Goal: Navigation & Orientation: Find specific page/section

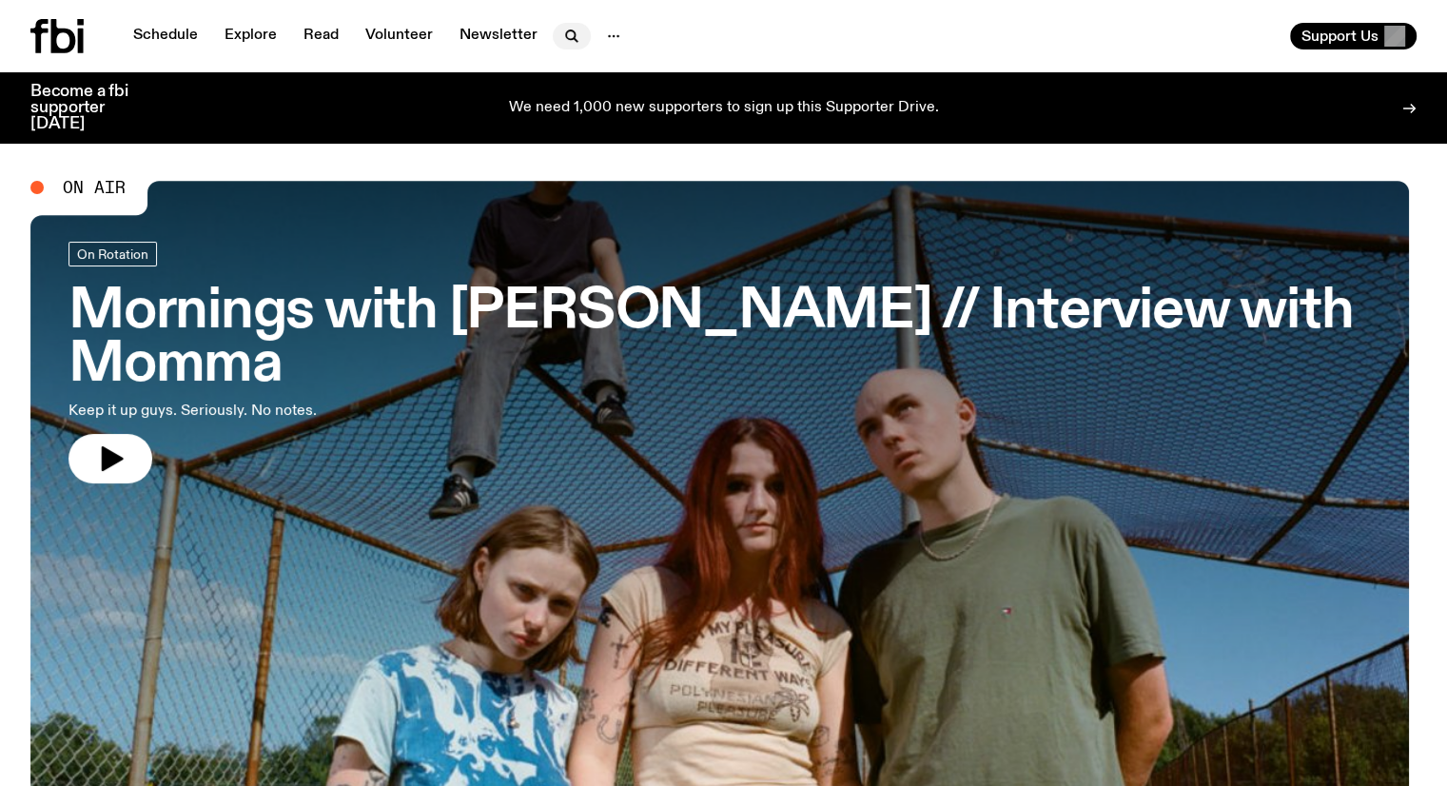
click at [563, 34] on icon "button" at bounding box center [571, 36] width 23 height 23
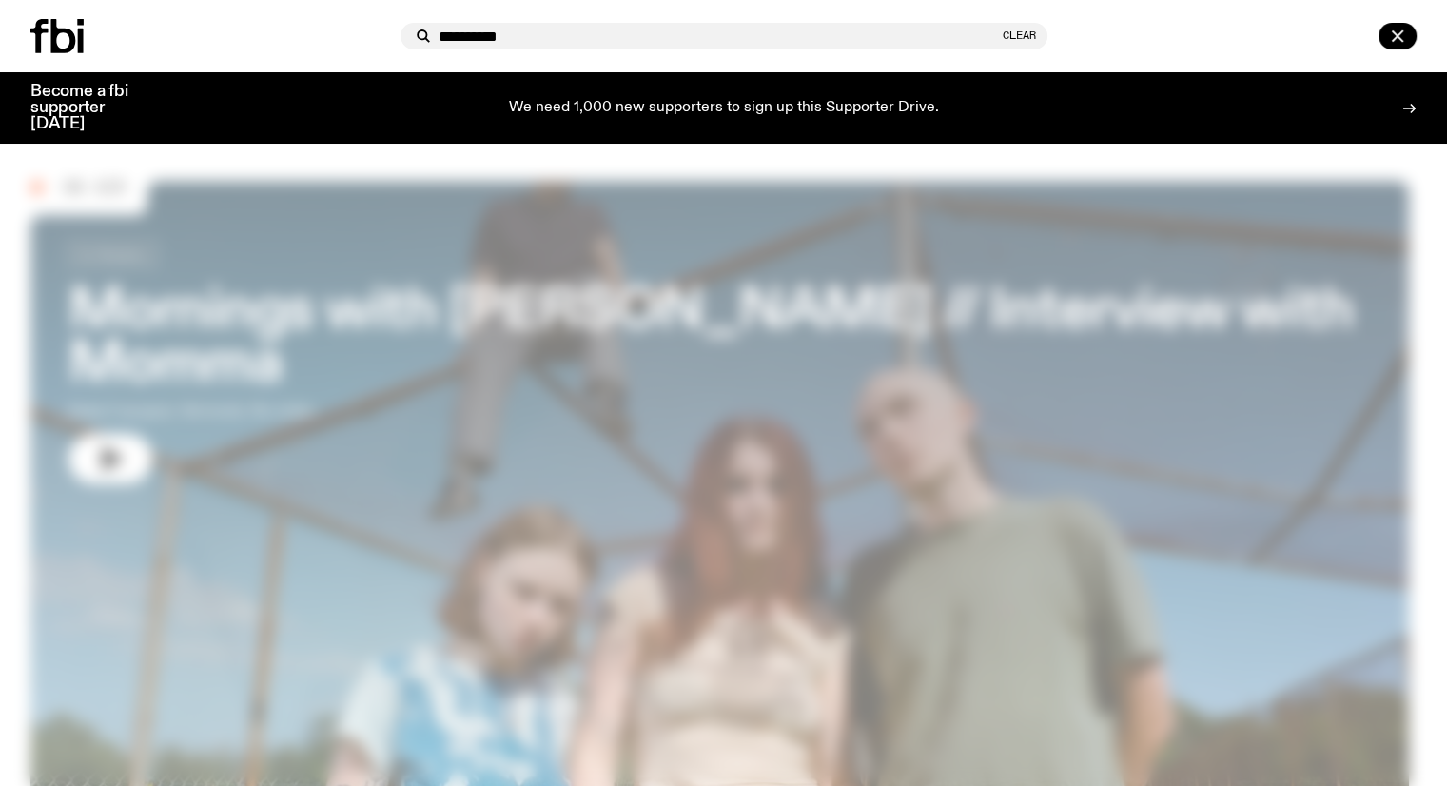
type input "**********"
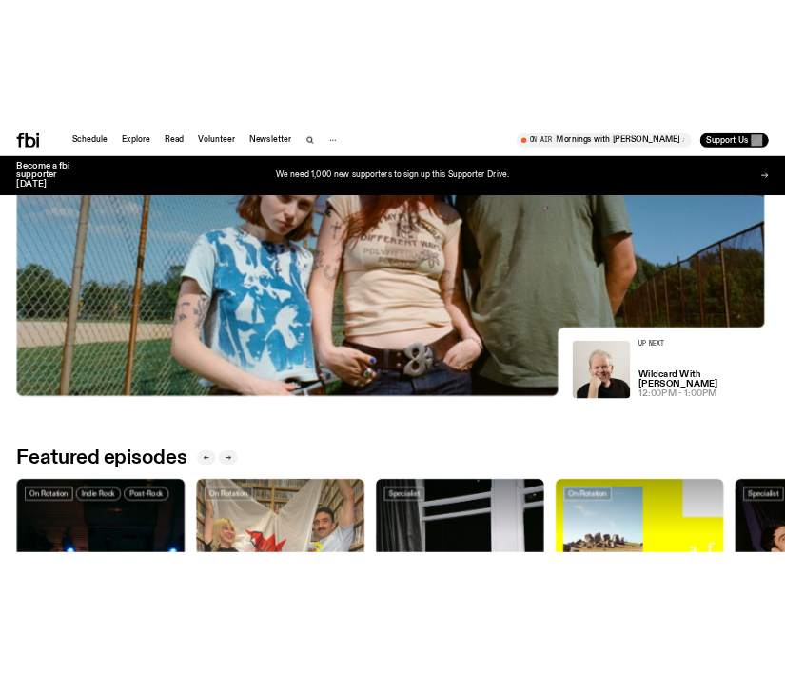
scroll to position [441, 0]
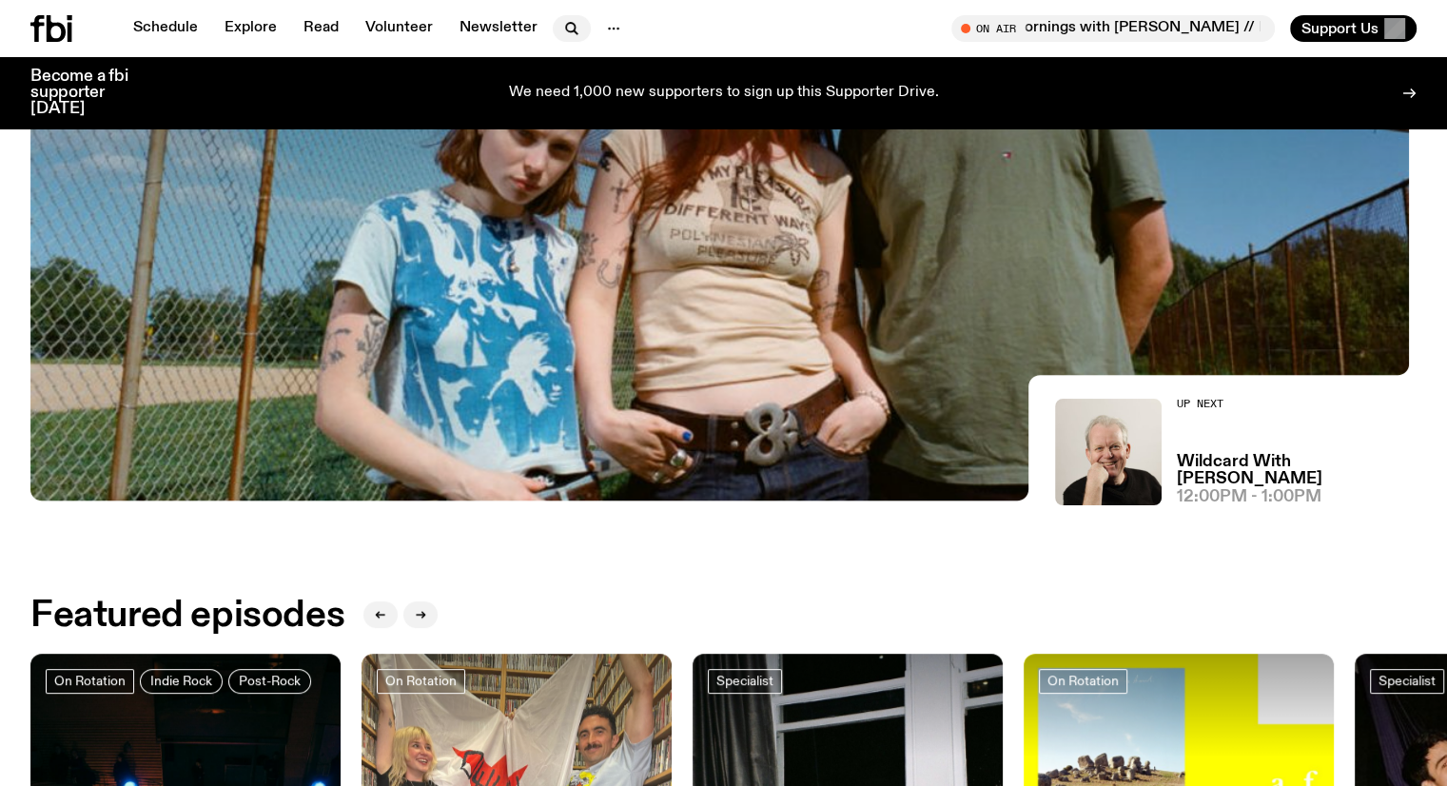
click at [563, 27] on icon "button" at bounding box center [571, 28] width 23 height 23
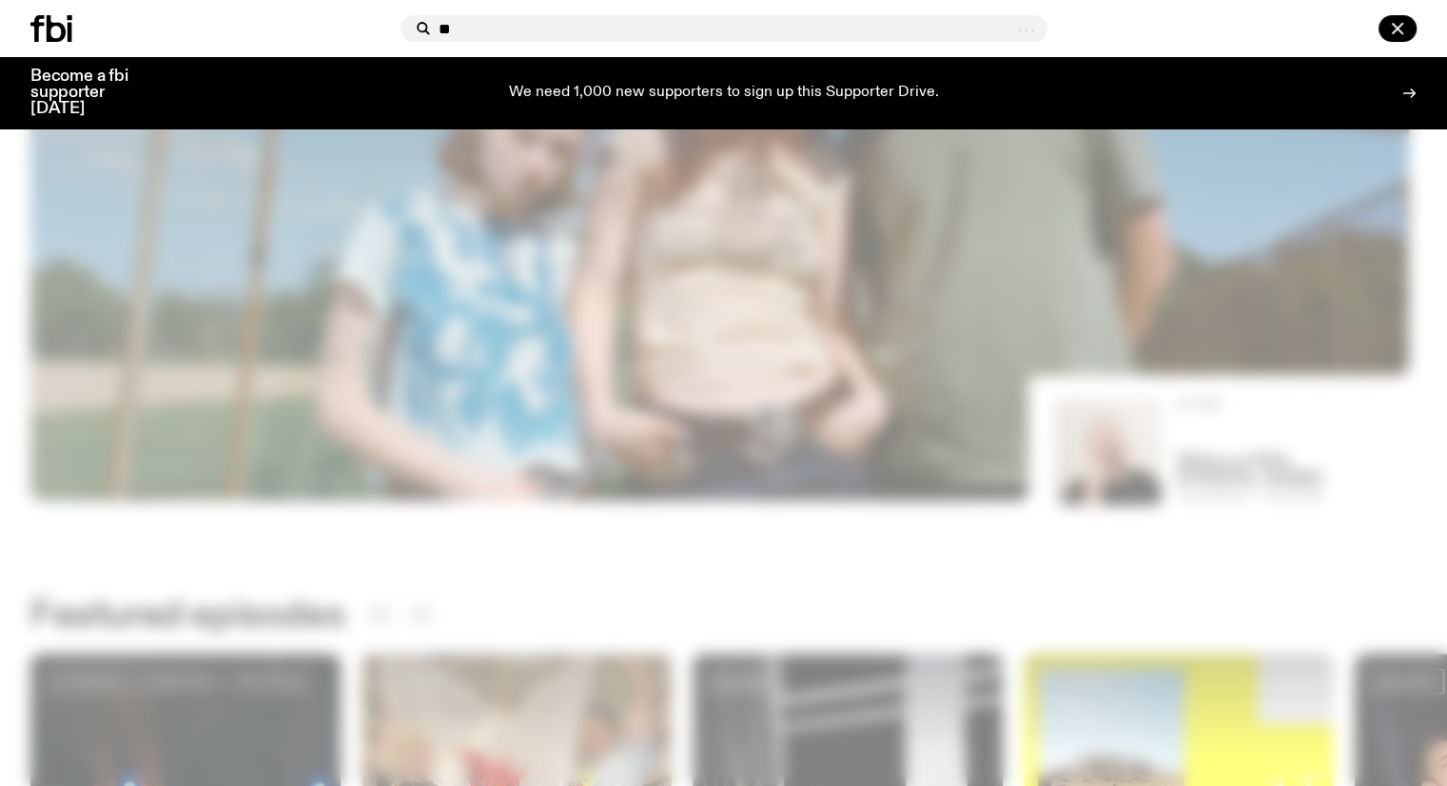
type input "*"
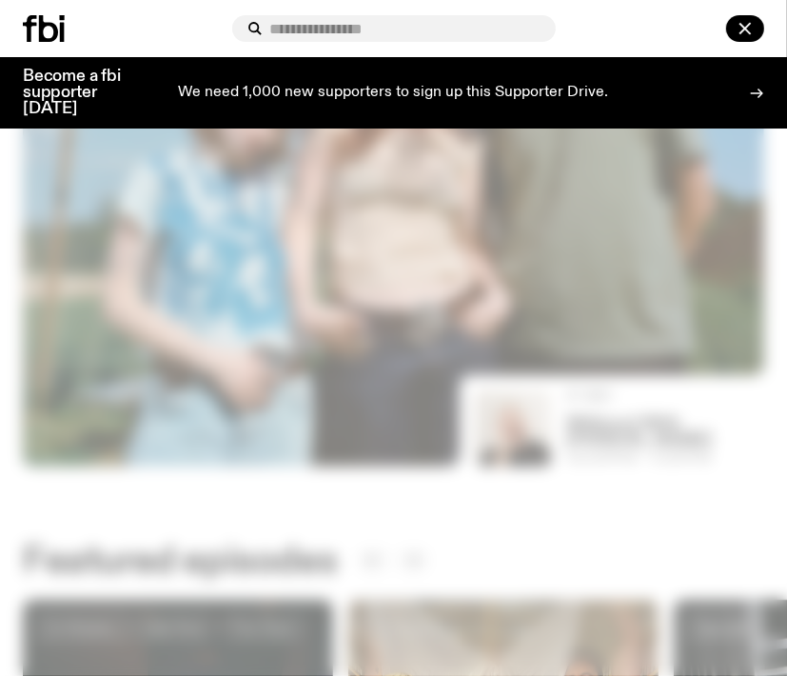
click at [49, 31] on icon at bounding box center [44, 28] width 42 height 27
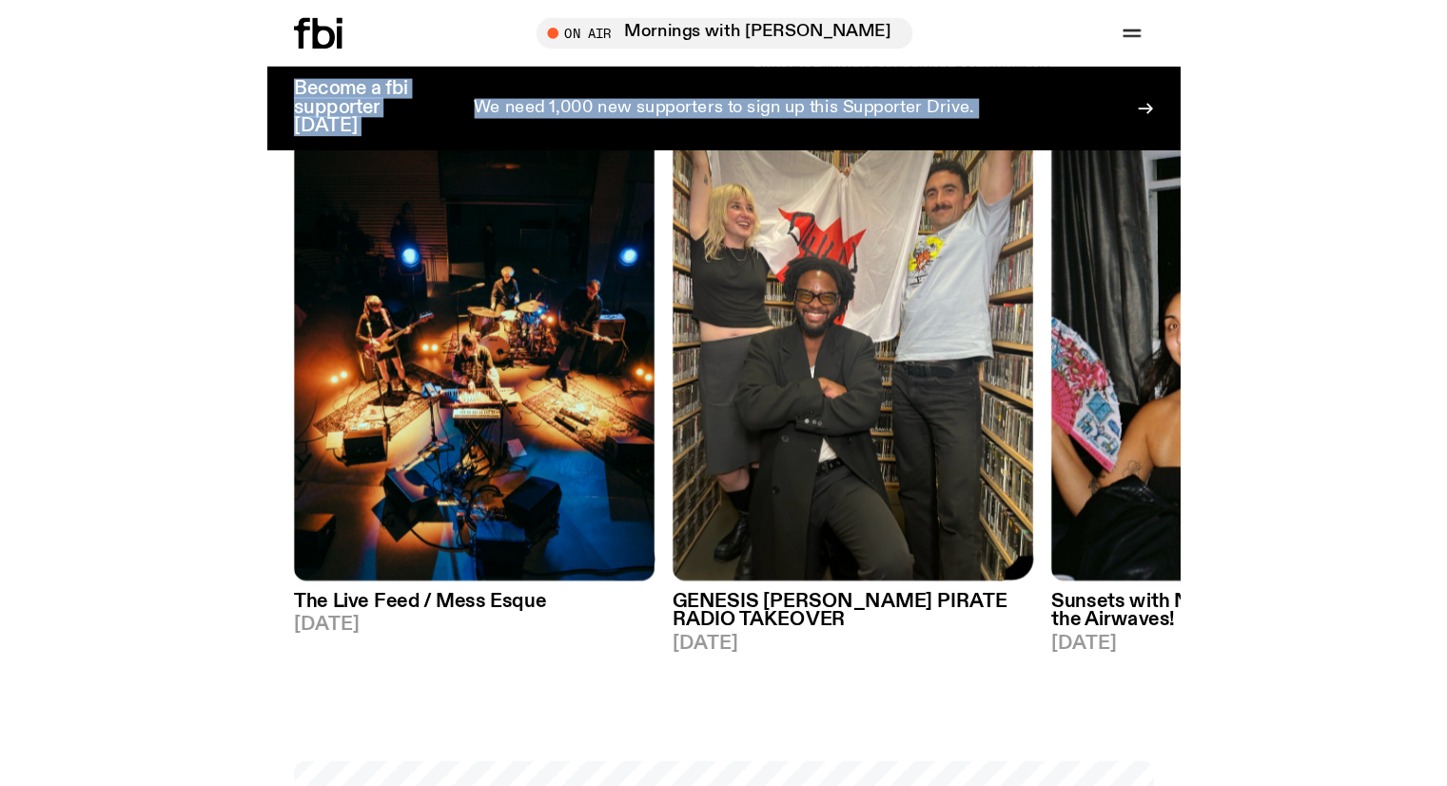
scroll to position [0, 0]
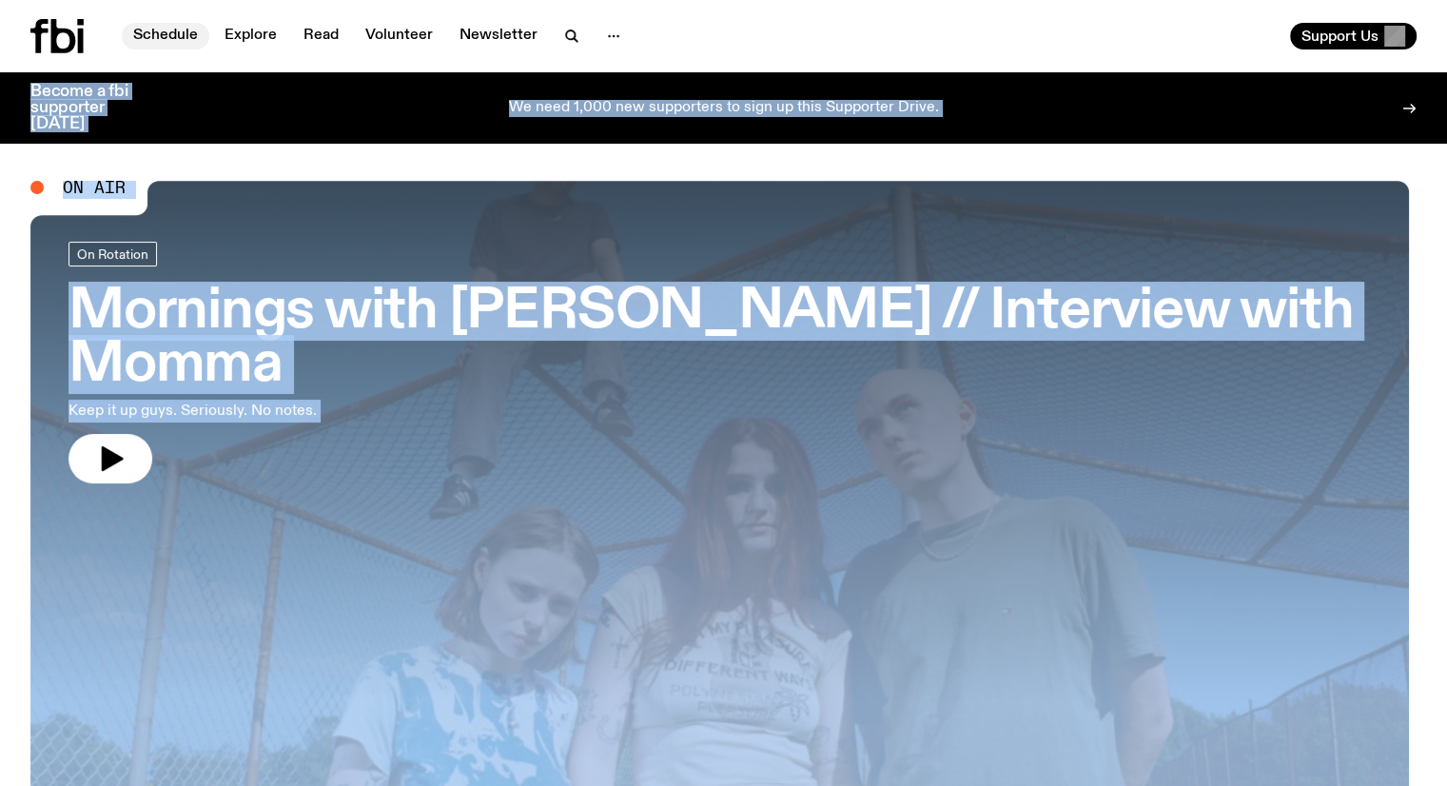
click at [175, 35] on link "Schedule" at bounding box center [166, 36] width 88 height 27
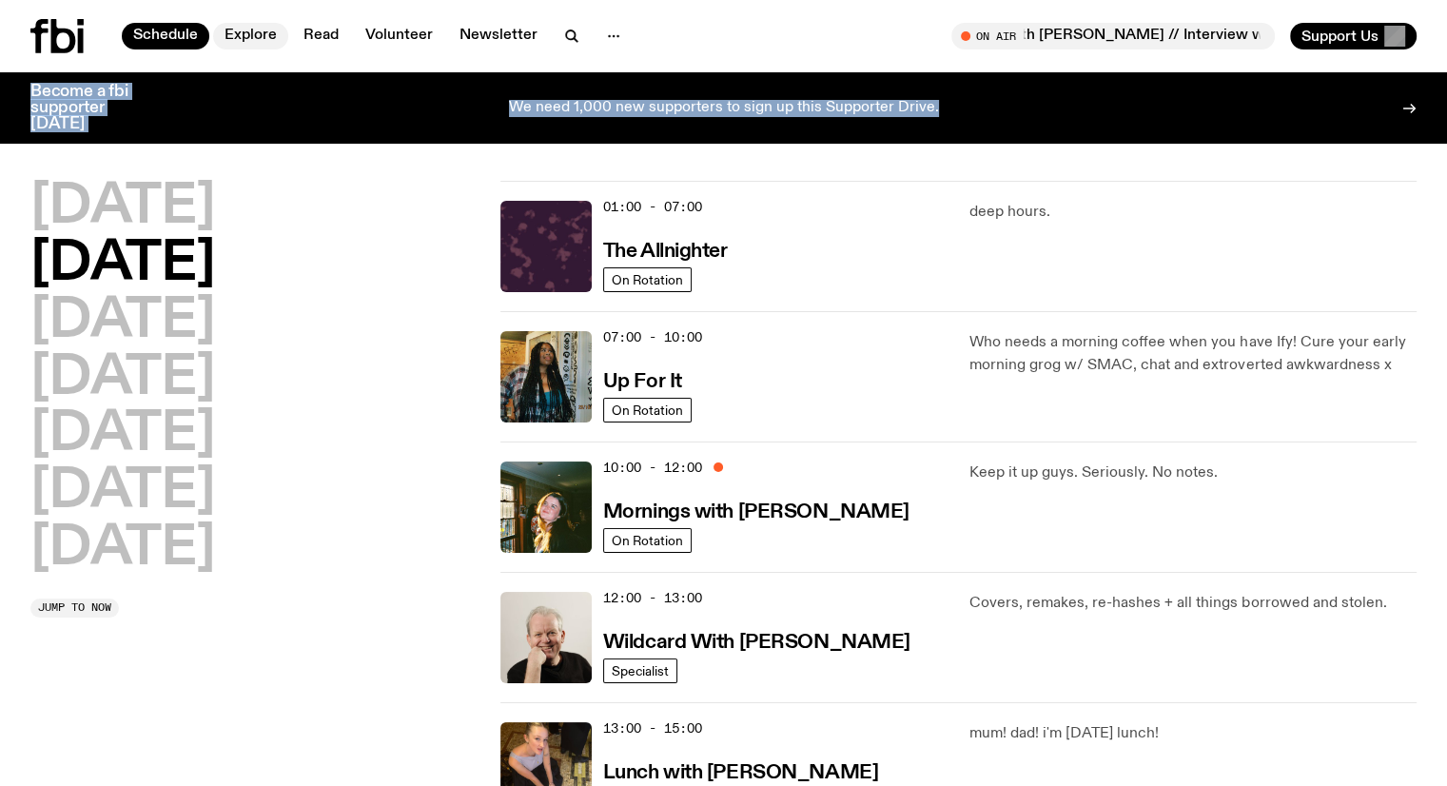
click at [259, 38] on link "Explore" at bounding box center [250, 36] width 75 height 27
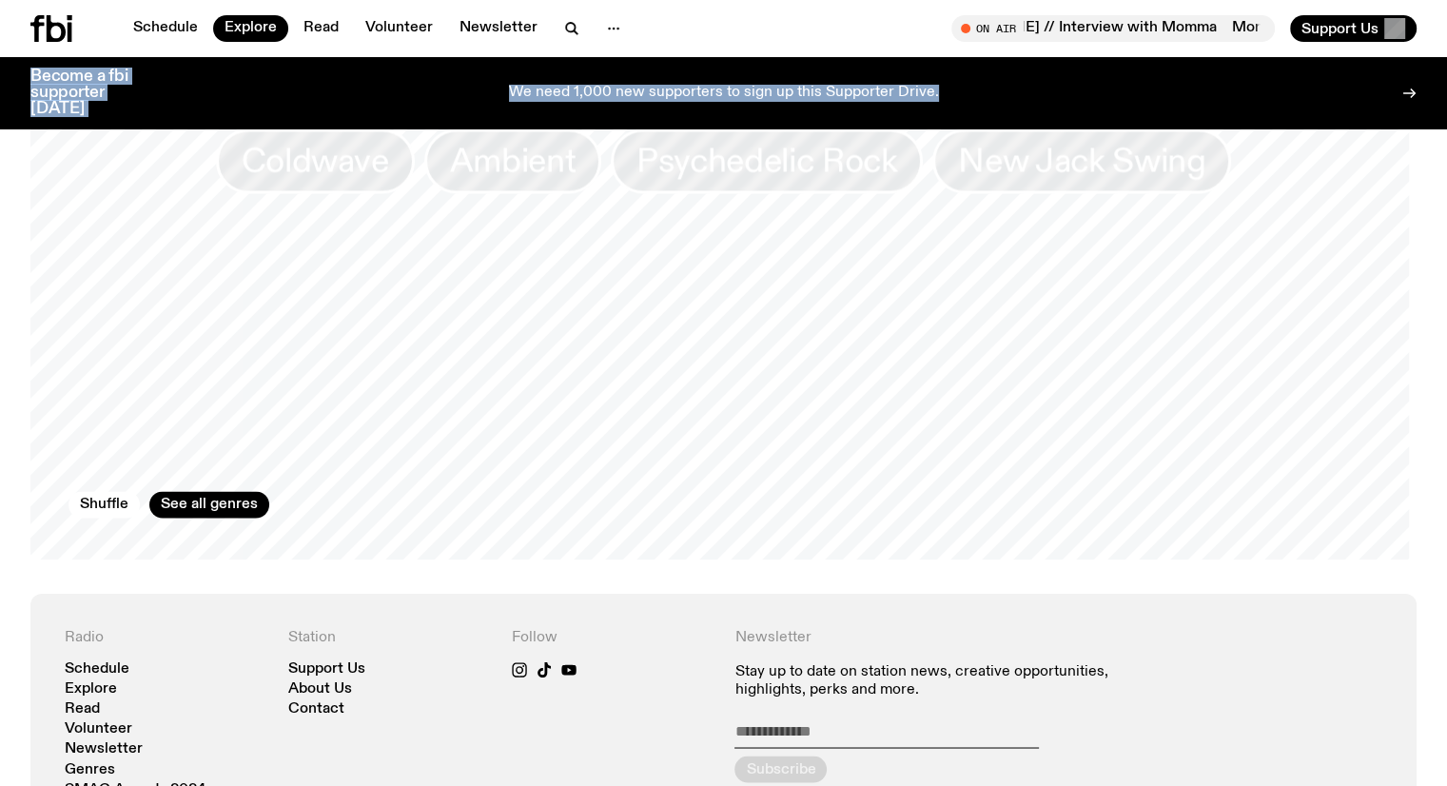
scroll to position [3559, 0]
